Goal: Task Accomplishment & Management: Complete application form

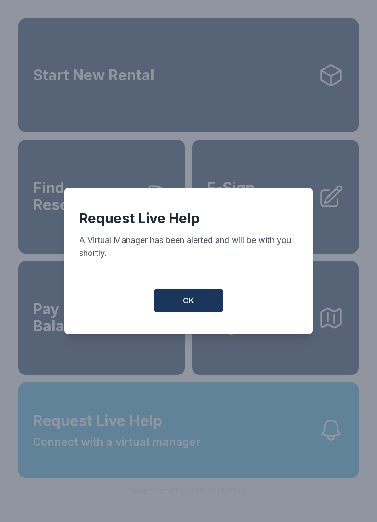
click at [197, 300] on button "OK" at bounding box center [188, 300] width 69 height 23
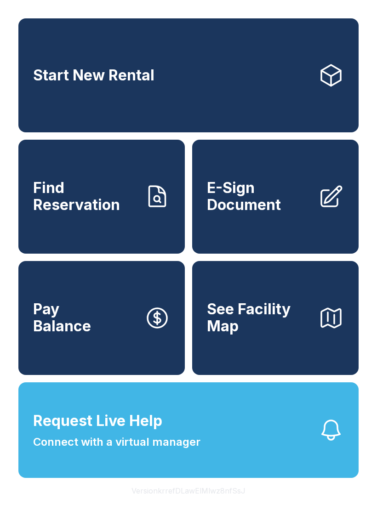
click at [144, 210] on link "Find Reservation" at bounding box center [101, 197] width 166 height 114
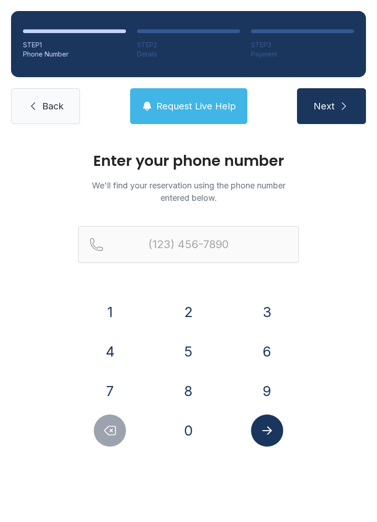
click at [269, 388] on button "9" at bounding box center [267, 391] width 32 height 32
click at [119, 312] on button "1" at bounding box center [110, 312] width 32 height 32
click at [187, 303] on button "2" at bounding box center [188, 312] width 32 height 32
click at [268, 351] on button "6" at bounding box center [267, 352] width 32 height 32
click at [265, 393] on button "9" at bounding box center [267, 391] width 32 height 32
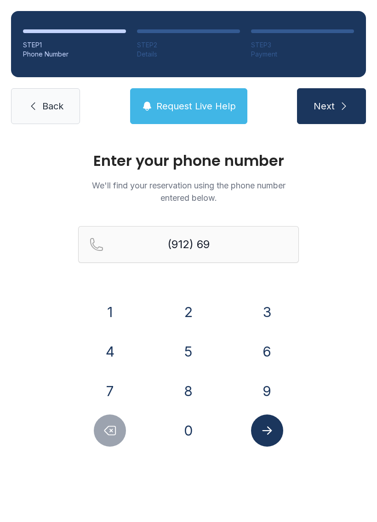
click at [200, 352] on button "5" at bounding box center [188, 352] width 32 height 32
click at [264, 355] on button "6" at bounding box center [267, 352] width 32 height 32
click at [261, 311] on button "3" at bounding box center [267, 312] width 32 height 32
click at [109, 314] on button "1" at bounding box center [110, 312] width 32 height 32
click at [189, 387] on button "8" at bounding box center [188, 391] width 32 height 32
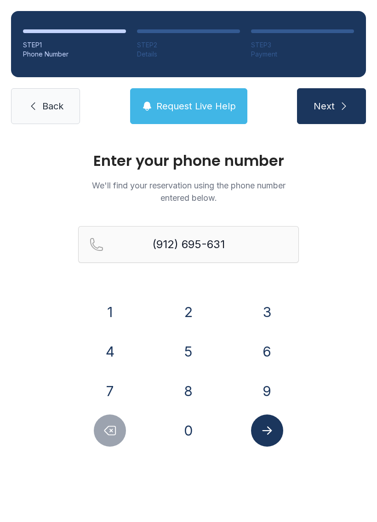
type input "[PHONE_NUMBER]"
click at [273, 432] on icon "Submit lookup form" at bounding box center [267, 431] width 14 height 14
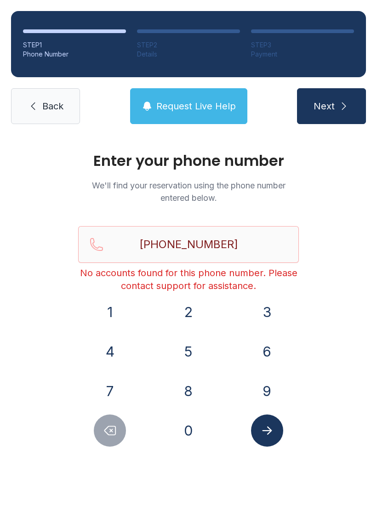
click at [41, 108] on link "Back" at bounding box center [45, 106] width 69 height 36
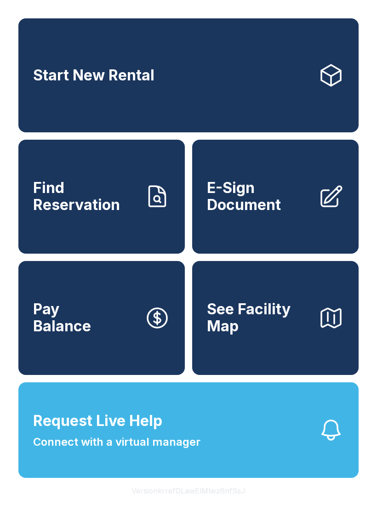
click at [44, 110] on link "Start New Rental" at bounding box center [188, 75] width 340 height 114
